Goal: Task Accomplishment & Management: Use online tool/utility

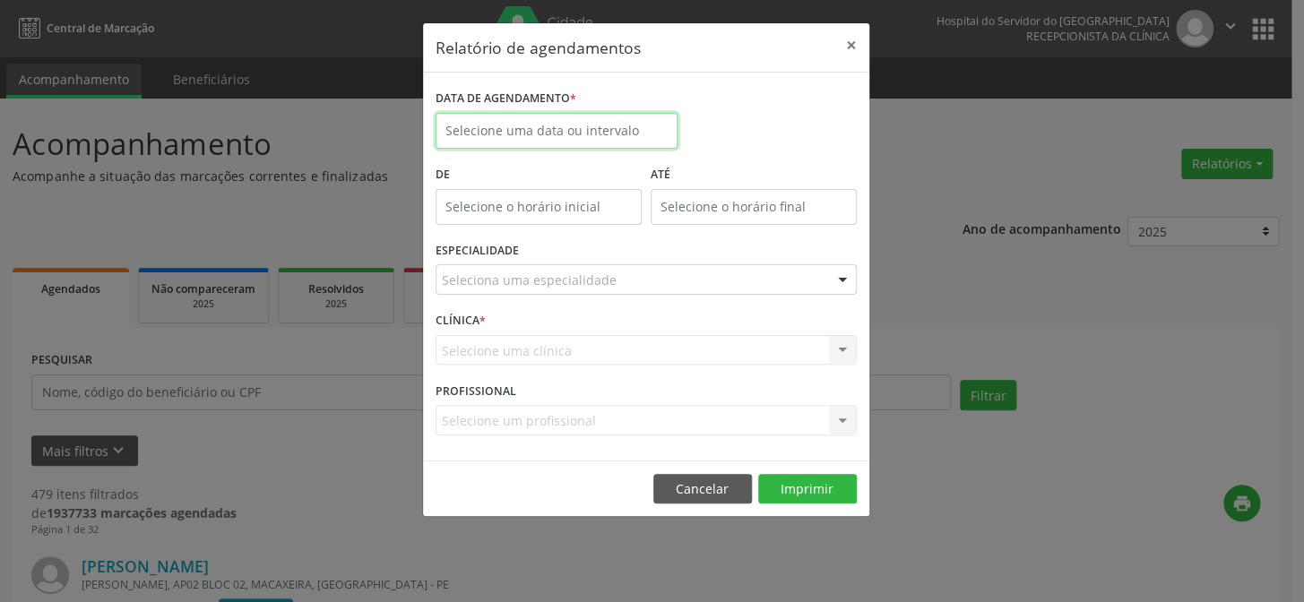
click at [512, 131] on input "text" at bounding box center [557, 131] width 242 height 36
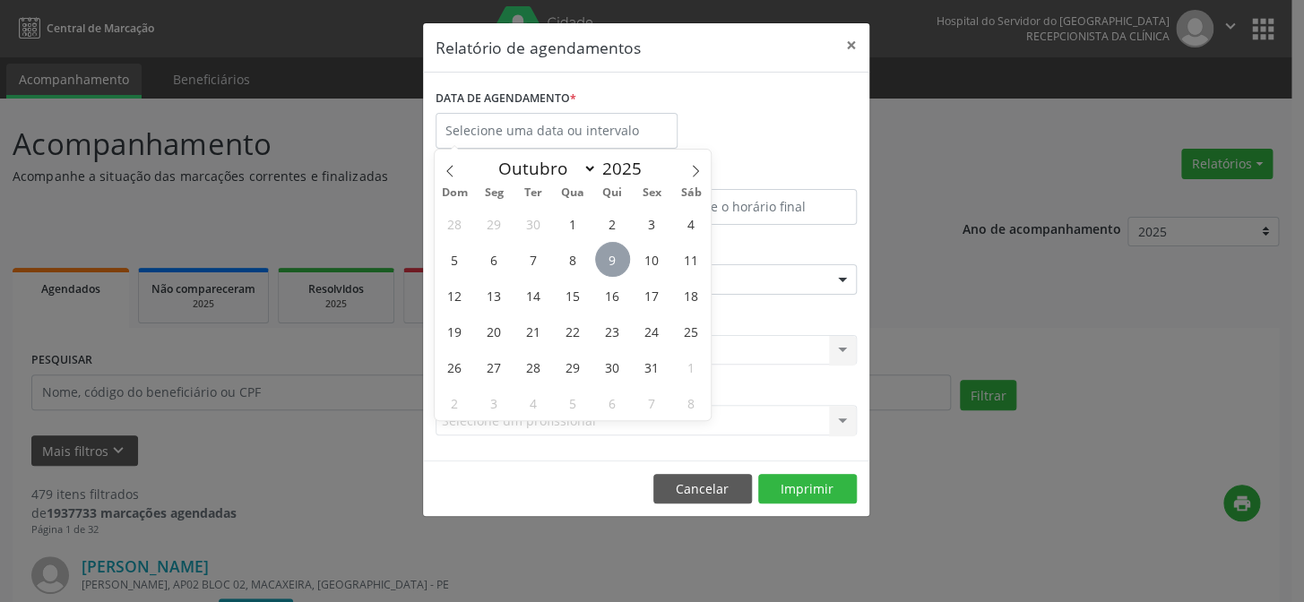
click at [616, 260] on span "9" at bounding box center [612, 259] width 35 height 35
type input "09/10/2025"
click at [616, 260] on span "9" at bounding box center [612, 259] width 35 height 35
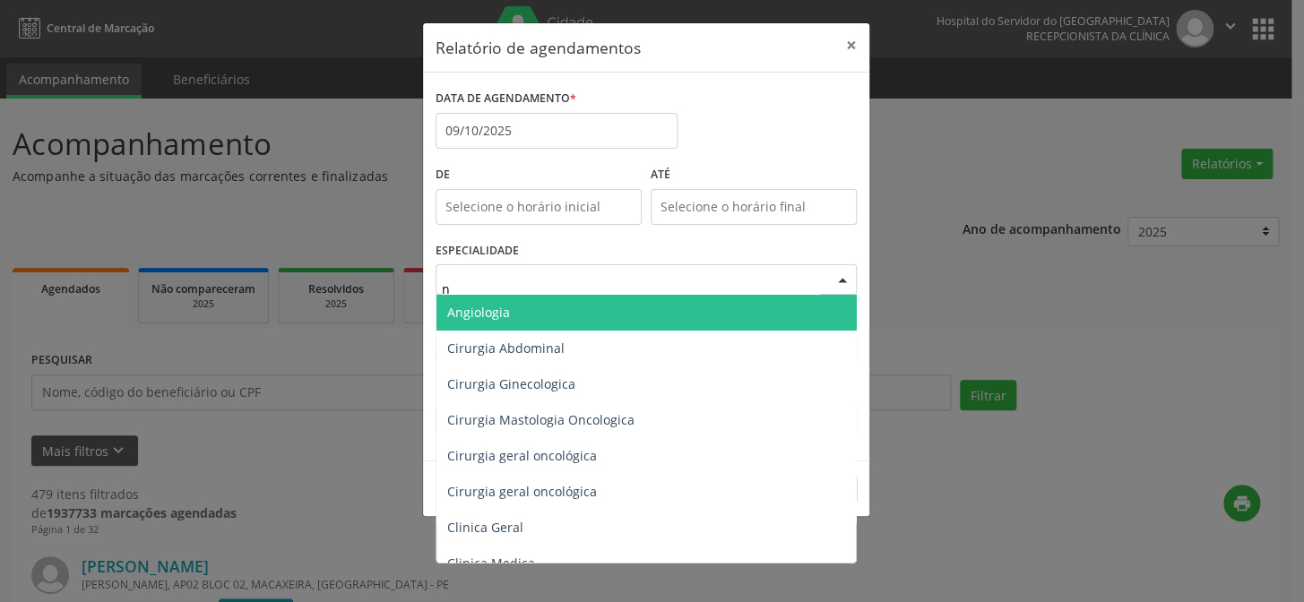
type input "nu"
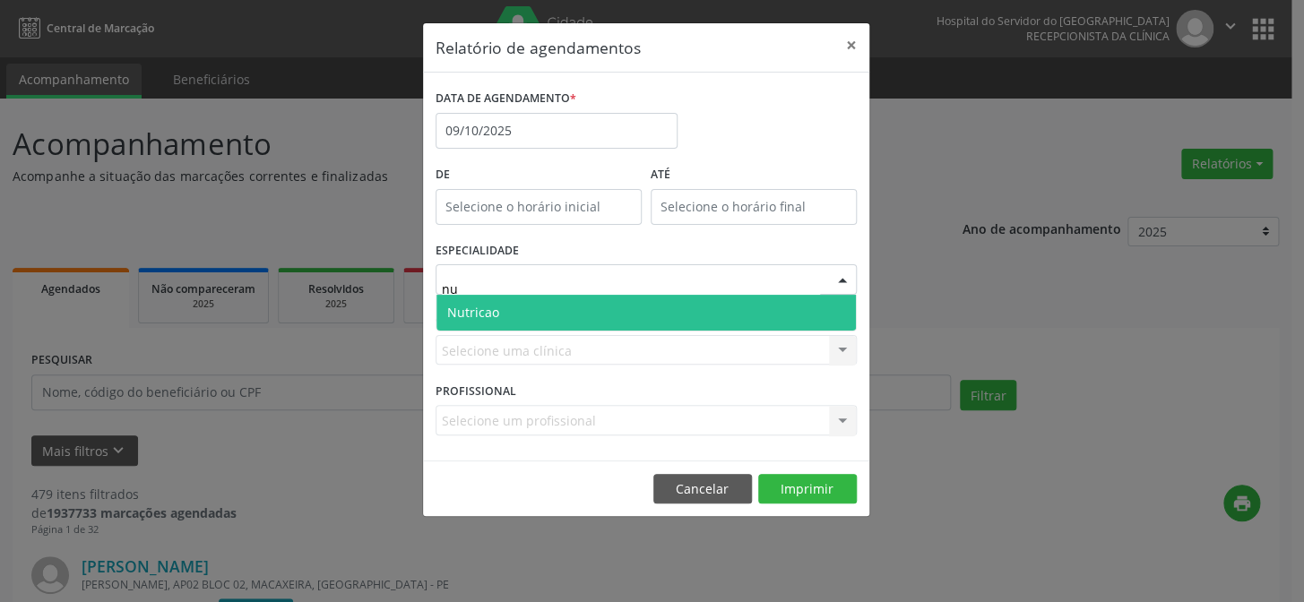
click at [618, 313] on span "Nutricao" at bounding box center [645, 313] width 419 height 36
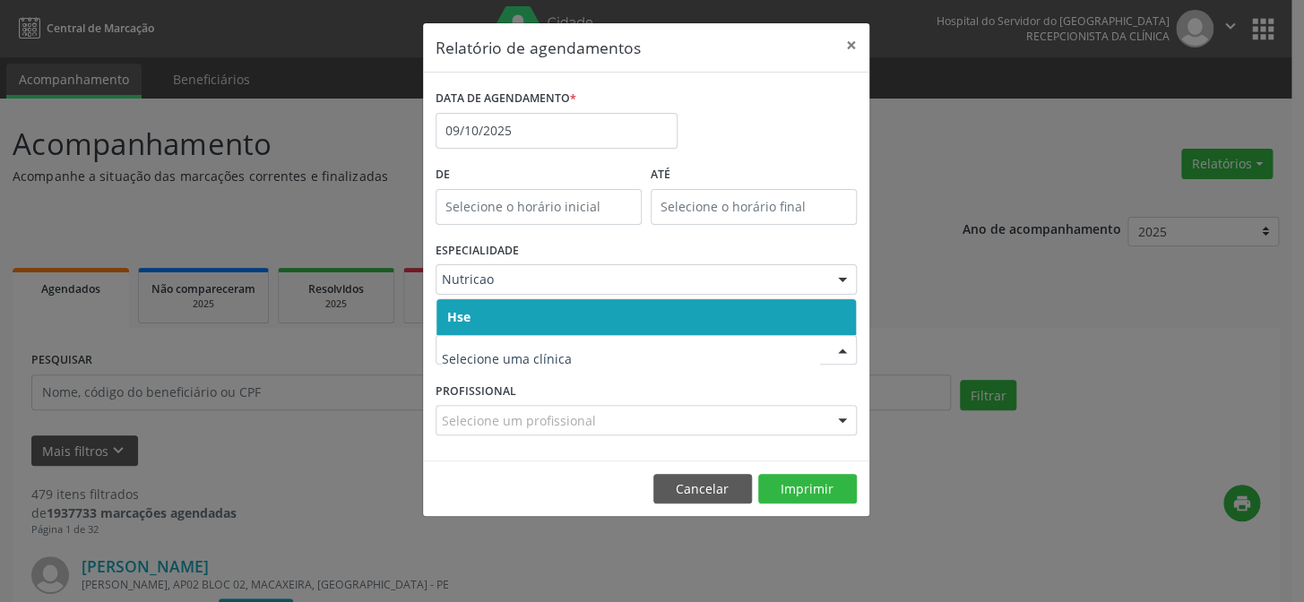
click at [550, 331] on span "Hse" at bounding box center [645, 317] width 419 height 36
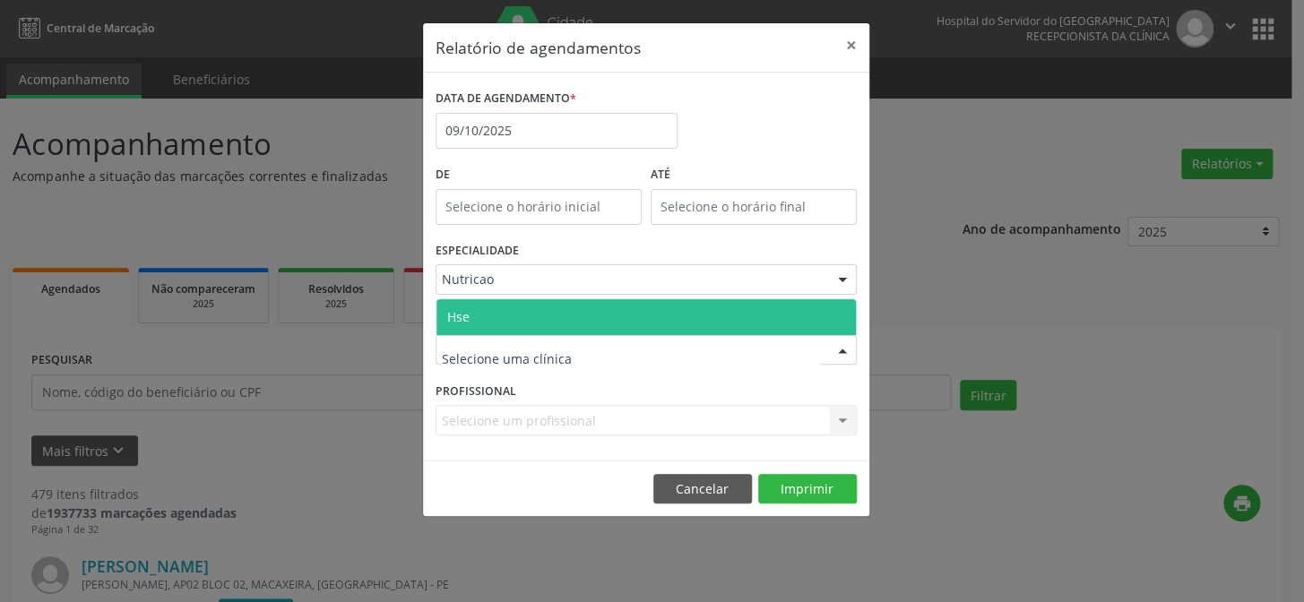
click at [548, 320] on span "Hse" at bounding box center [645, 317] width 419 height 36
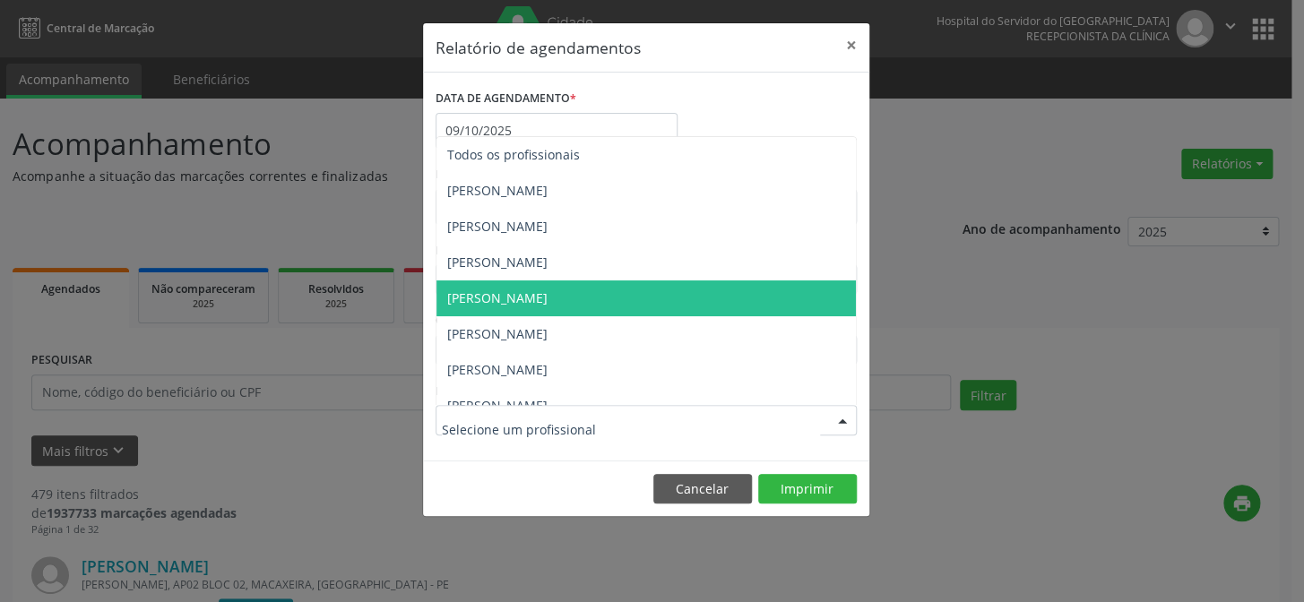
click at [532, 303] on span "[PERSON_NAME]" at bounding box center [497, 297] width 100 height 17
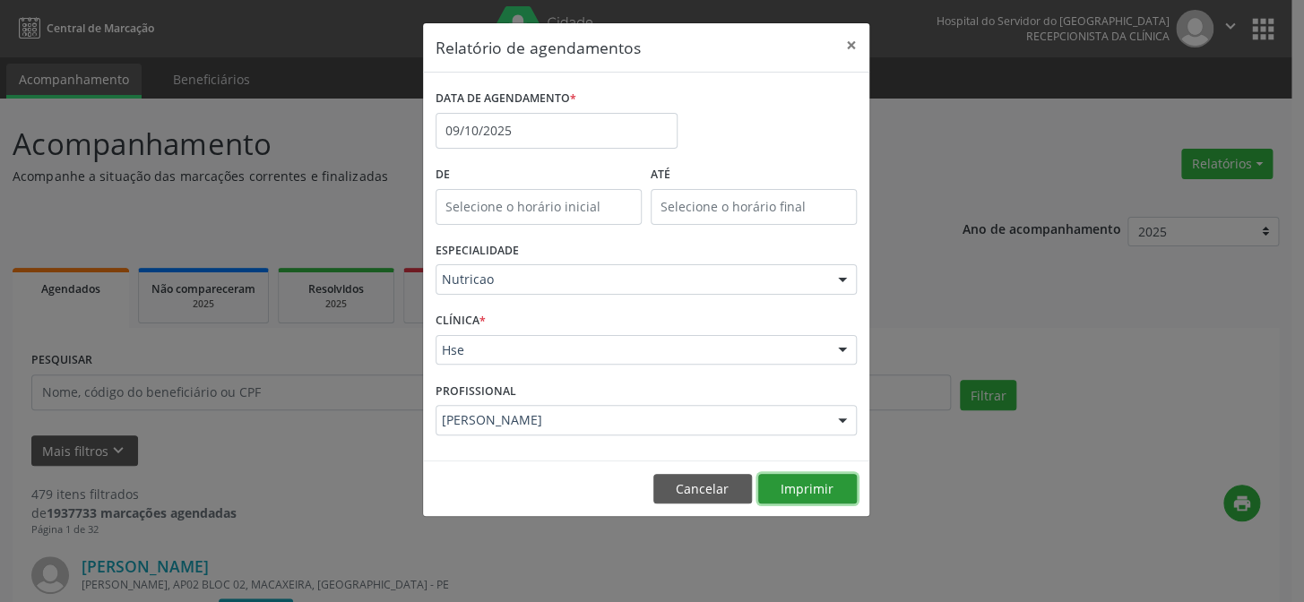
click at [830, 493] on button "Imprimir" at bounding box center [807, 489] width 99 height 30
